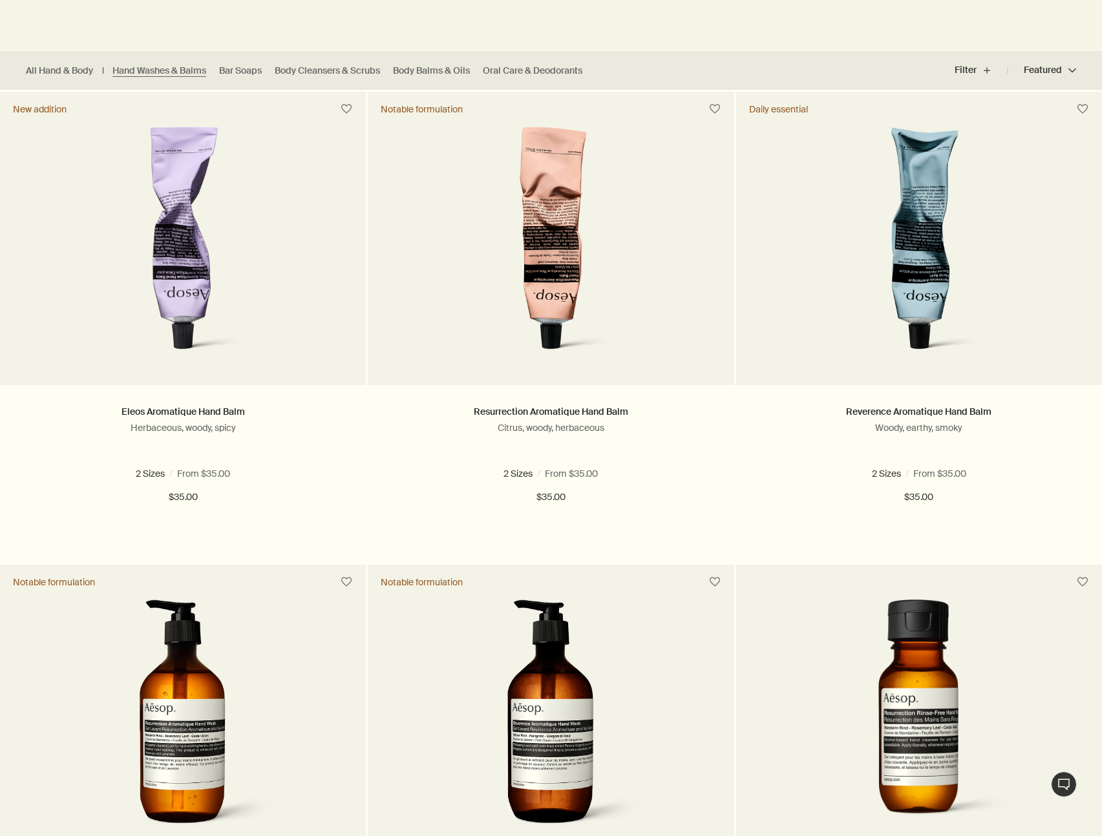
scroll to position [805, 0]
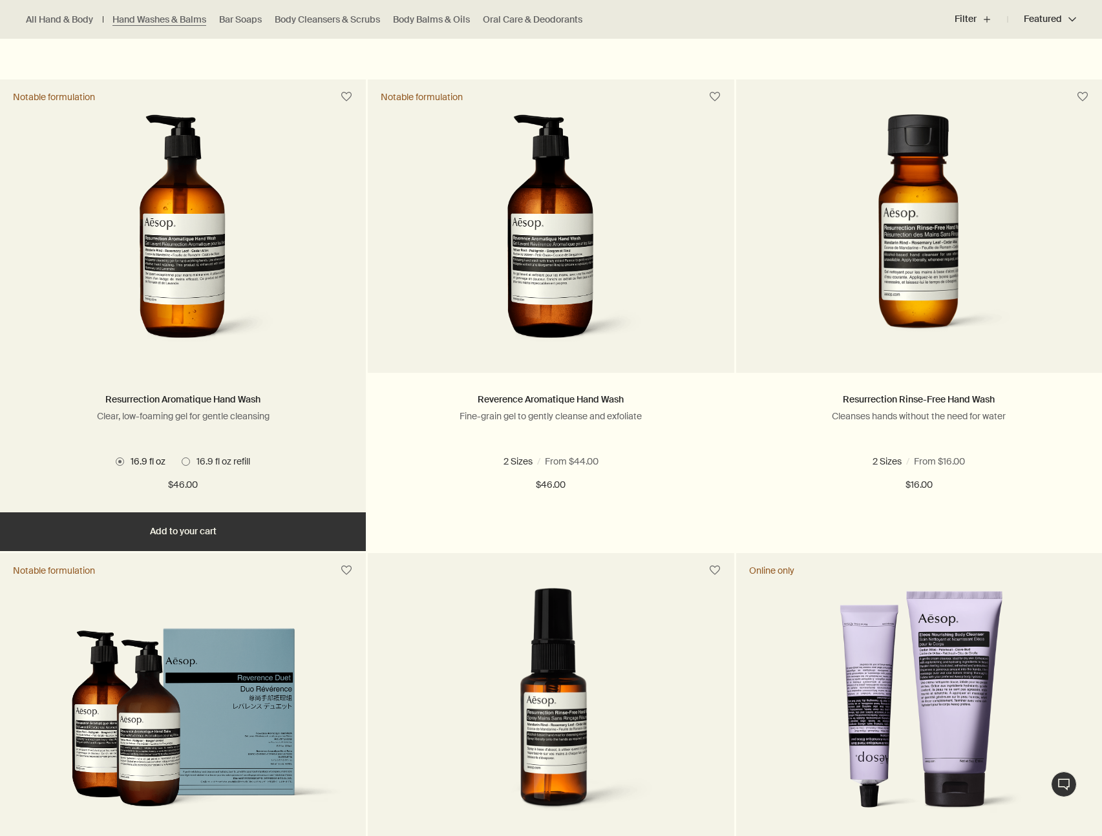
click at [187, 460] on span at bounding box center [186, 462] width 8 height 8
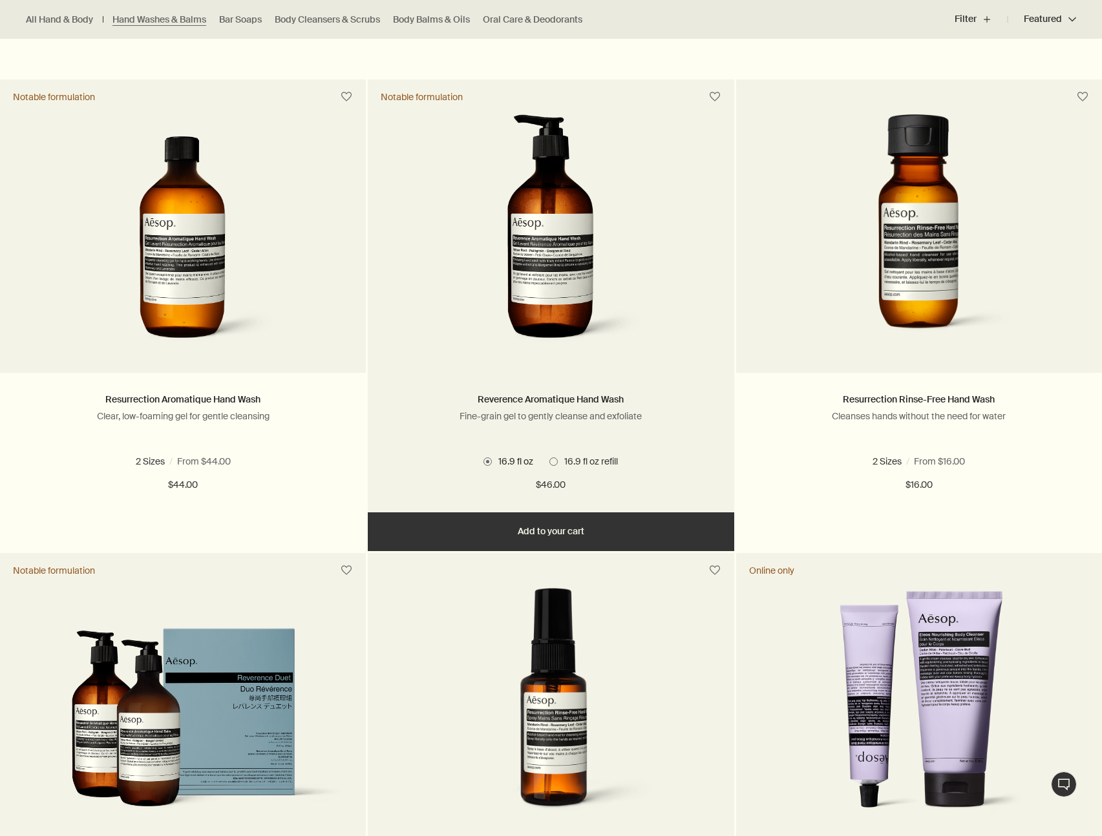
click at [554, 460] on span at bounding box center [553, 462] width 8 height 8
click at [488, 463] on span at bounding box center [487, 462] width 8 height 8
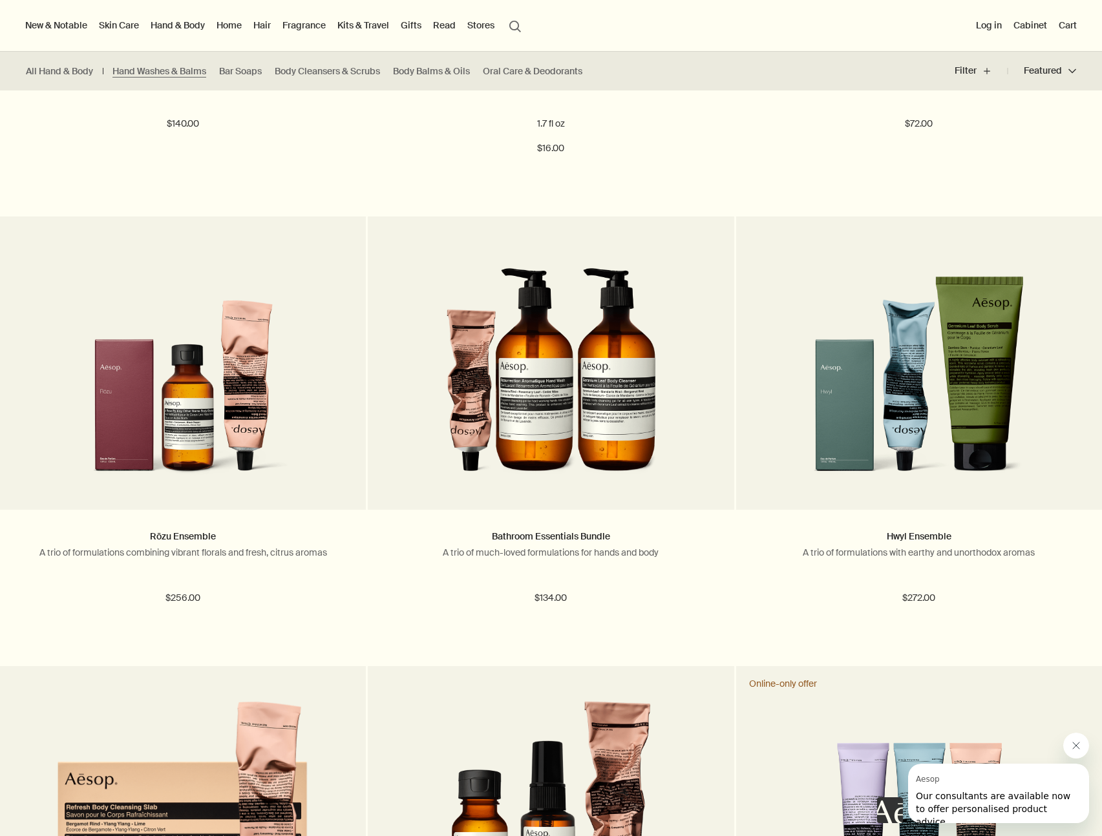
scroll to position [1479, 0]
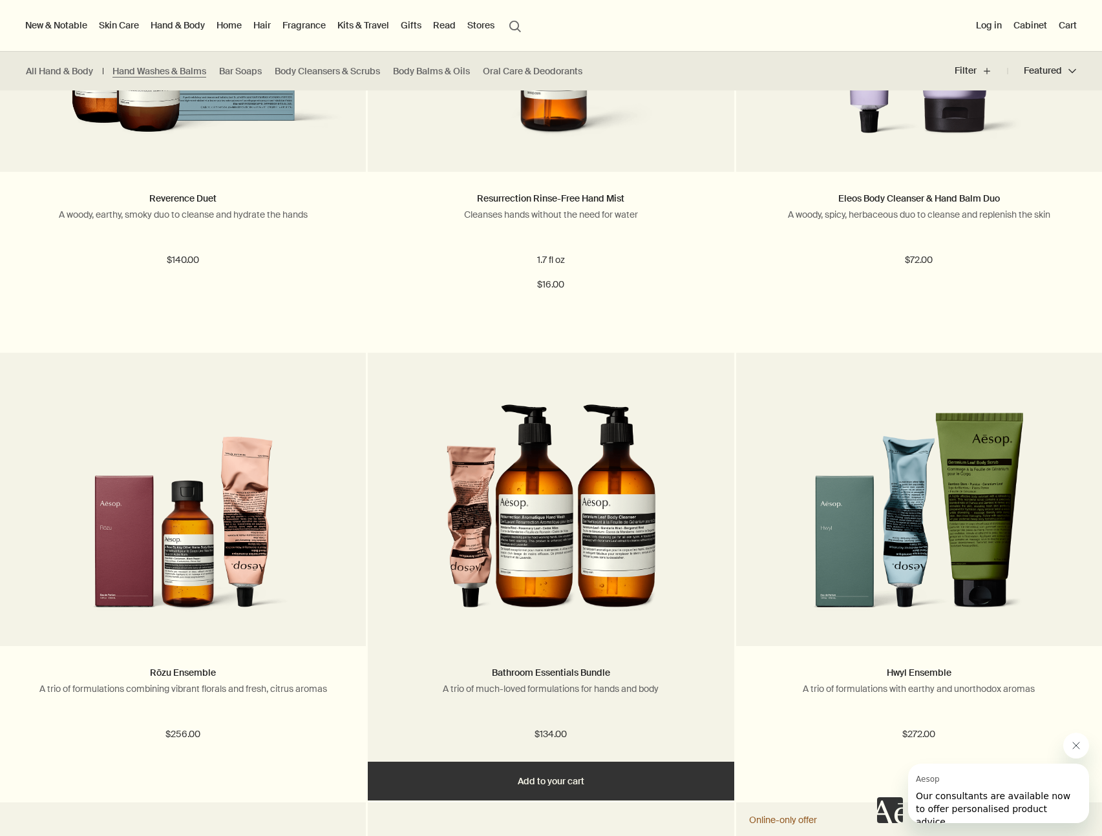
click at [606, 504] on img at bounding box center [551, 507] width 211 height 239
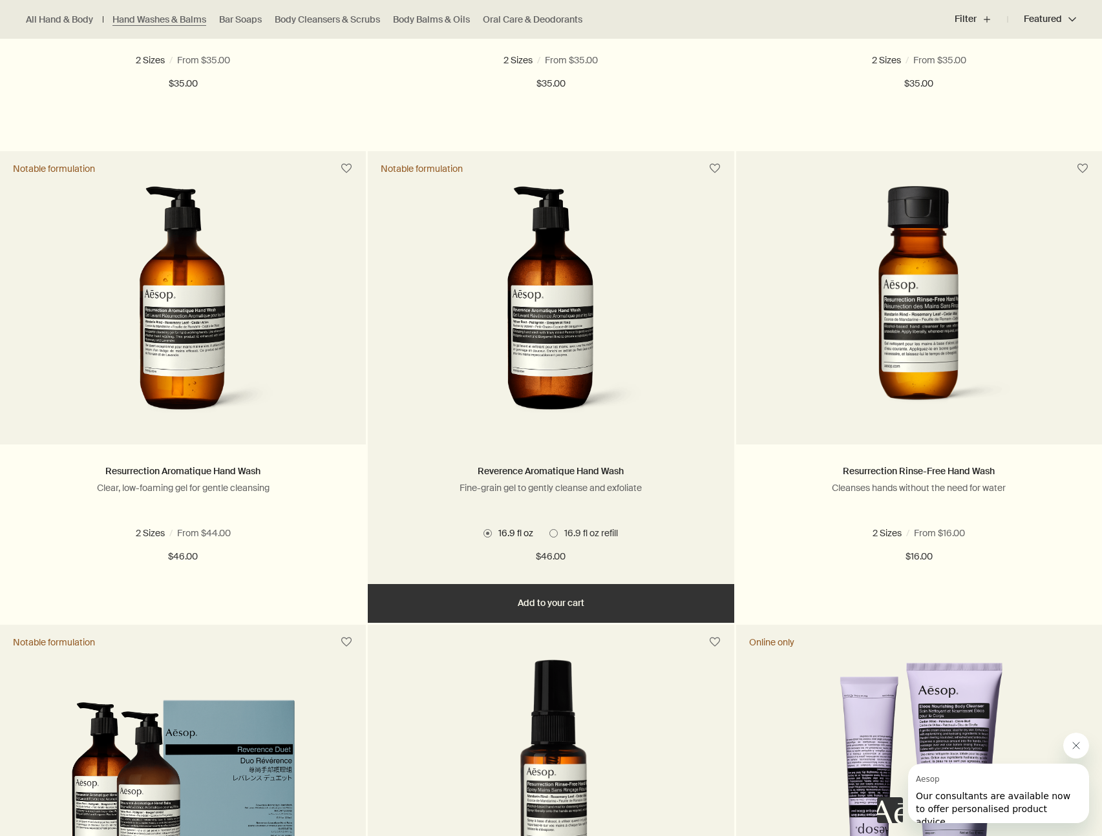
scroll to position [856, 0]
